Goal: Information Seeking & Learning: Compare options

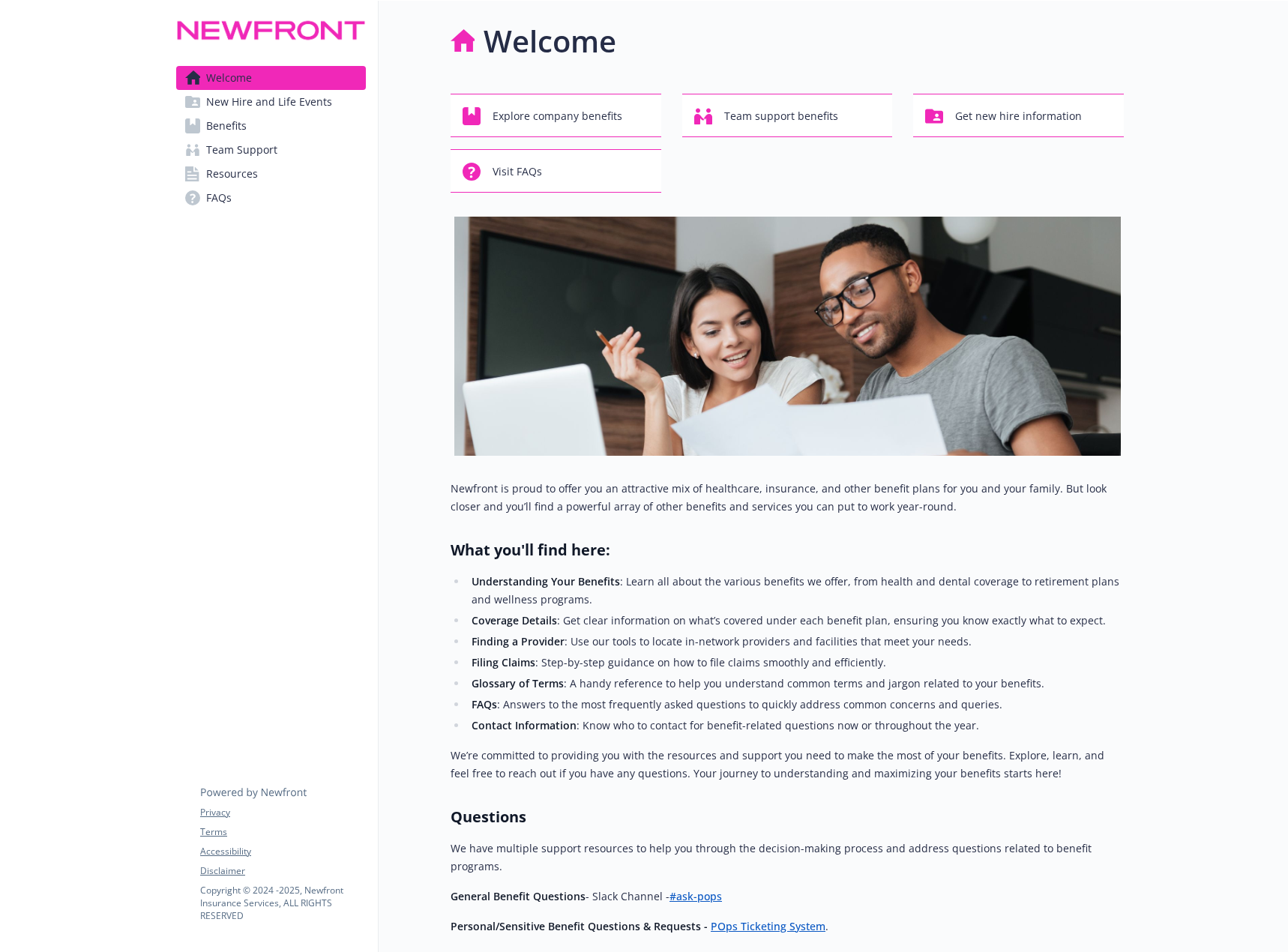
click at [235, 126] on span "Benefits" at bounding box center [226, 126] width 40 height 24
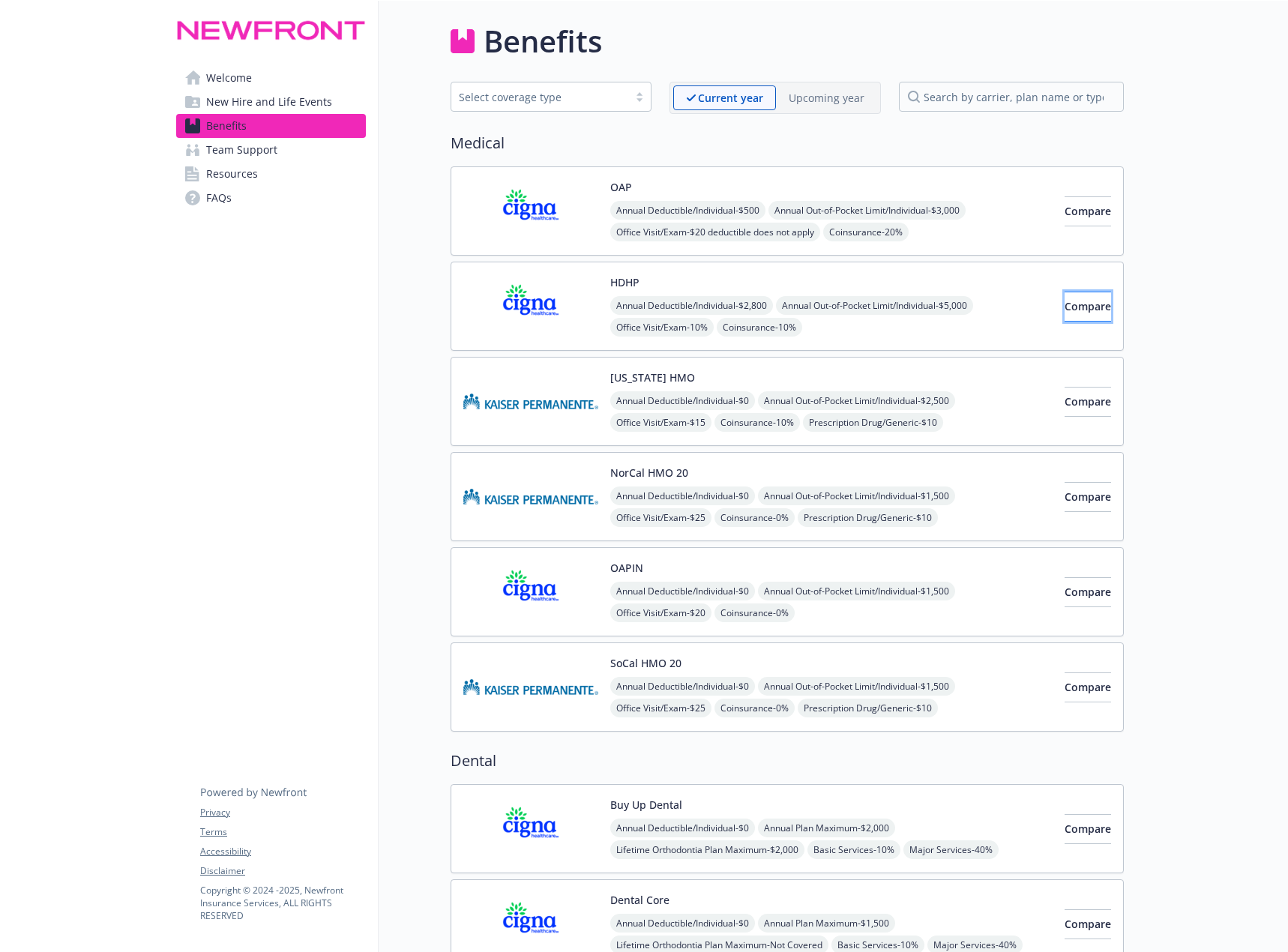
click at [1067, 310] on span "Compare" at bounding box center [1087, 306] width 46 height 14
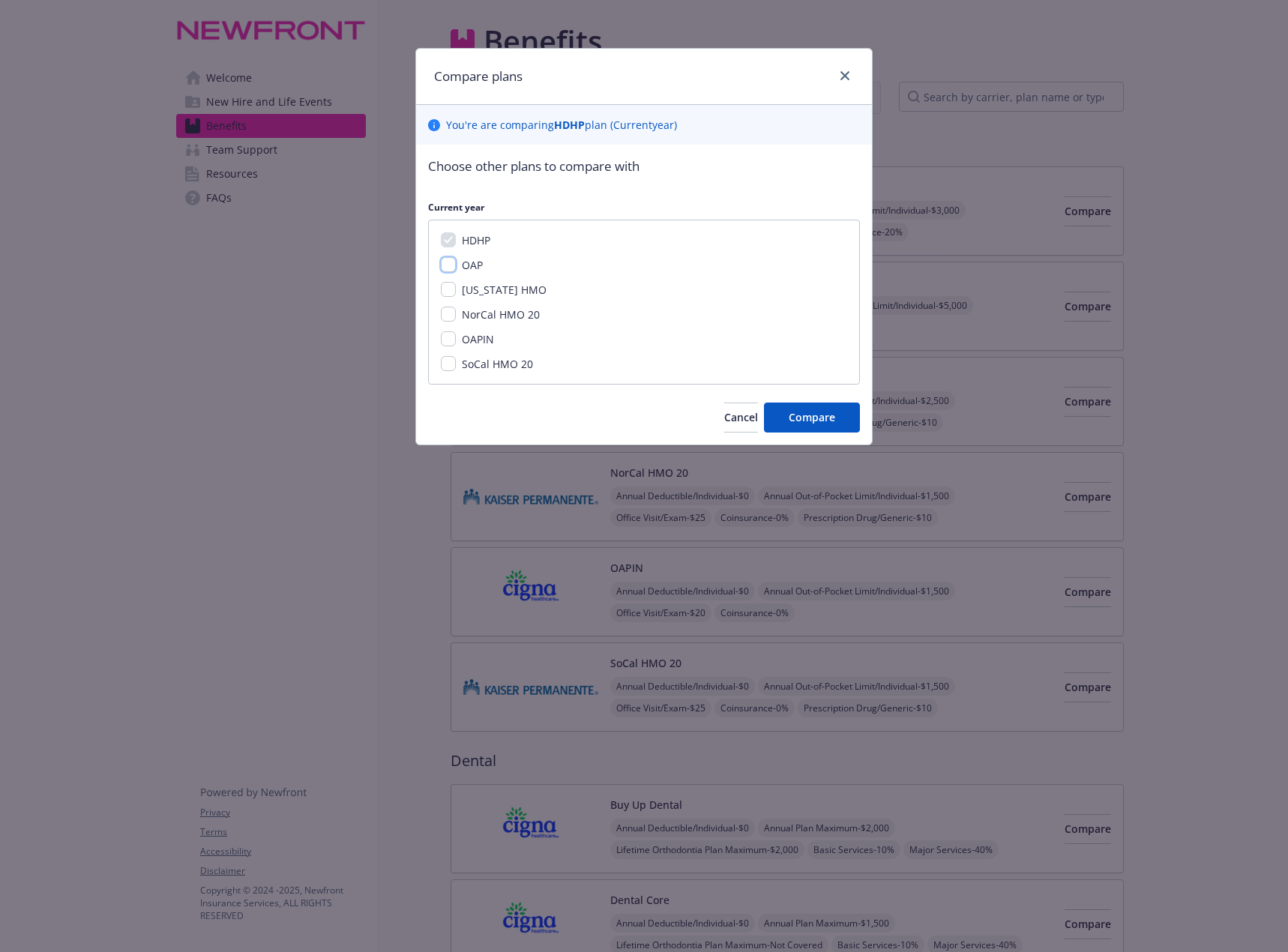
click at [449, 263] on input "OAP" at bounding box center [448, 265] width 15 height 15
checkbox input "true"
click at [823, 428] on button "Compare" at bounding box center [811, 418] width 96 height 30
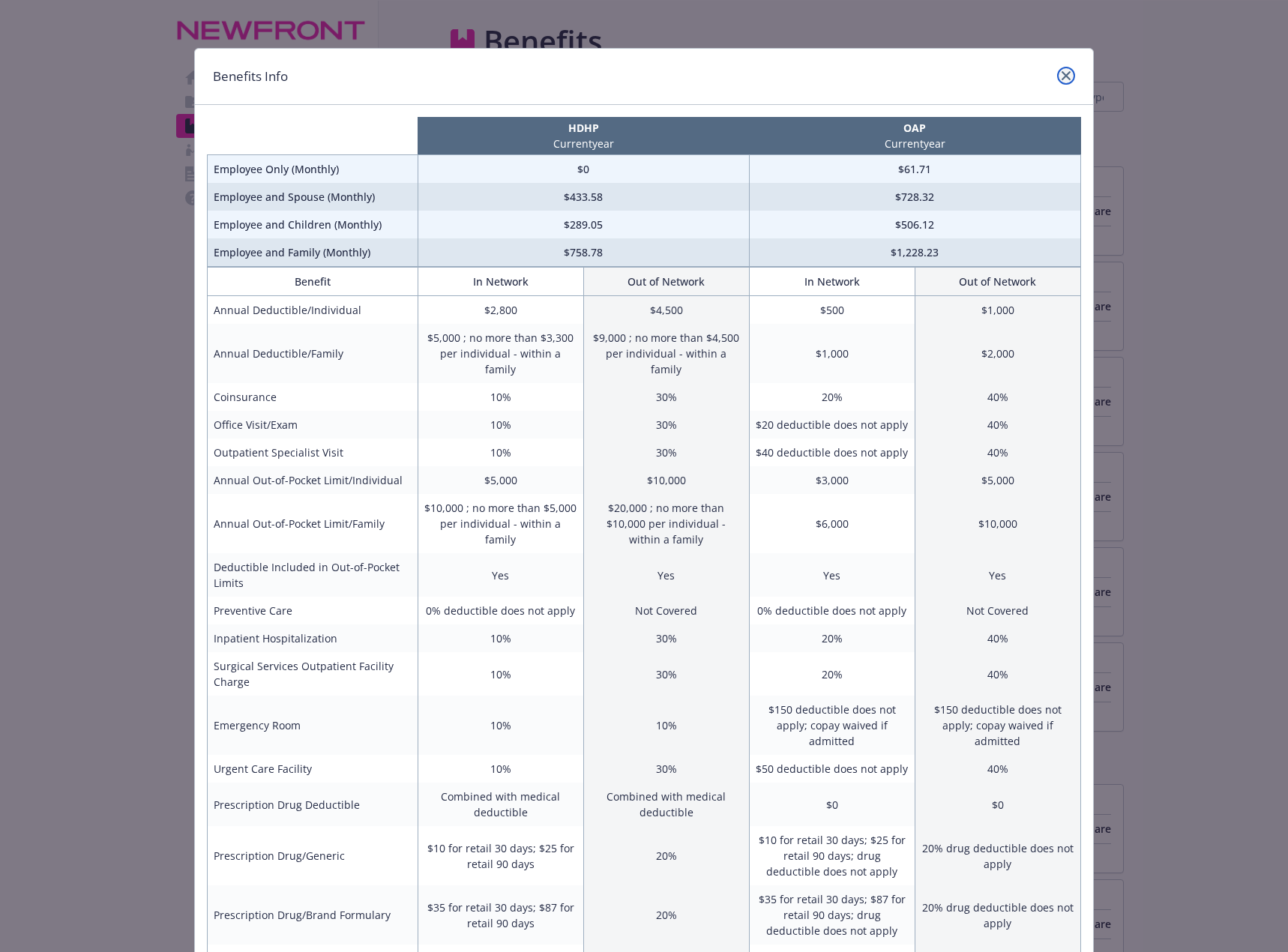
click at [1057, 73] on link "close" at bounding box center [1066, 76] width 18 height 18
